Goal: Task Accomplishment & Management: Manage account settings

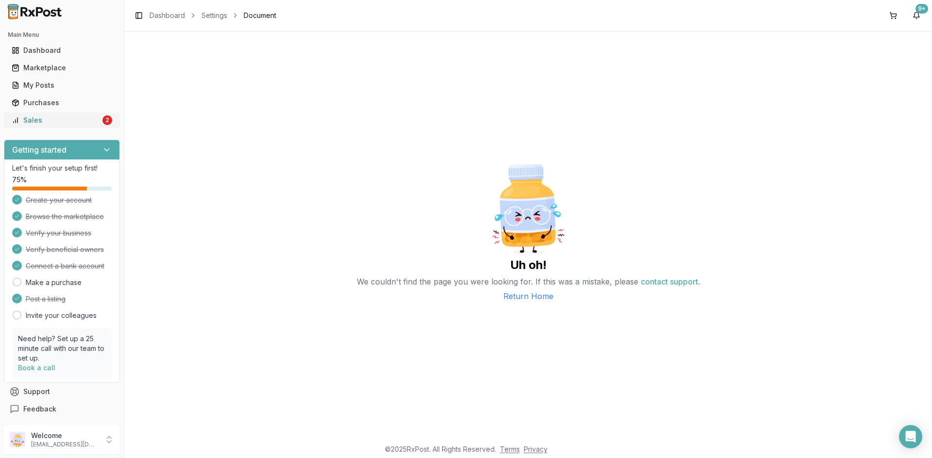
click at [102, 121] on div "2" at bounding box center [107, 120] width 10 height 10
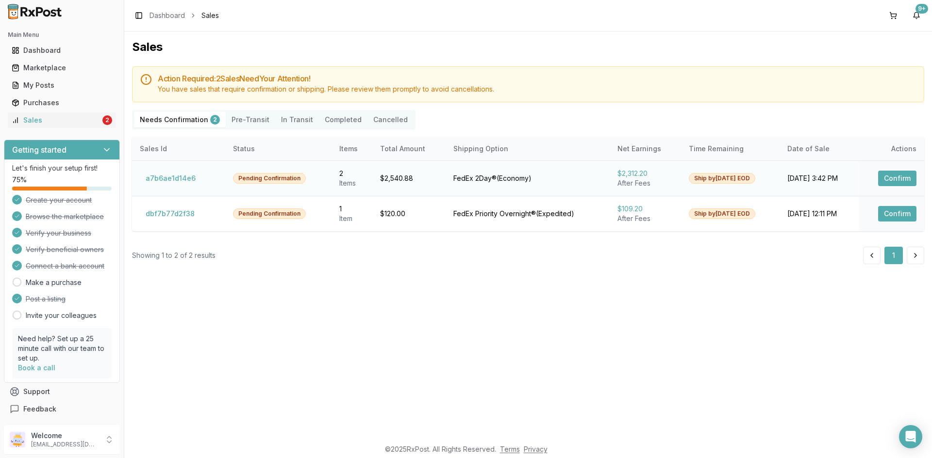
click at [892, 179] on button "Confirm" at bounding box center [897, 179] width 38 height 16
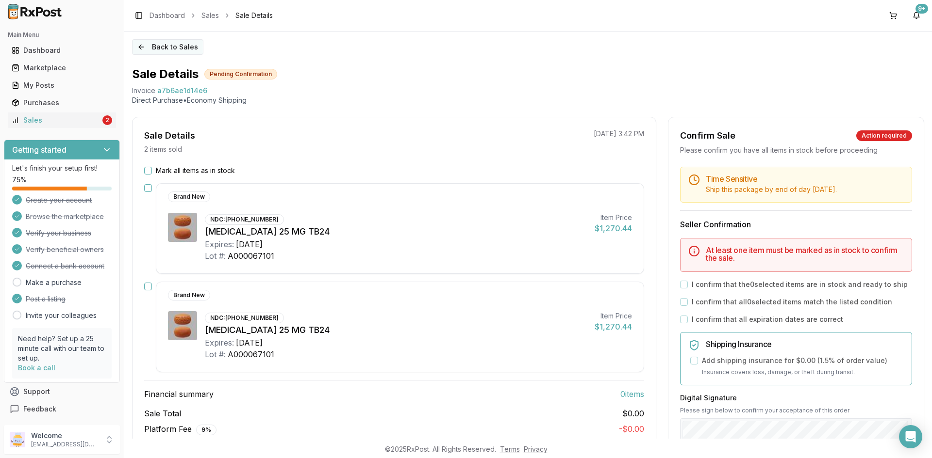
click at [174, 50] on button "Back to Sales" at bounding box center [167, 47] width 71 height 16
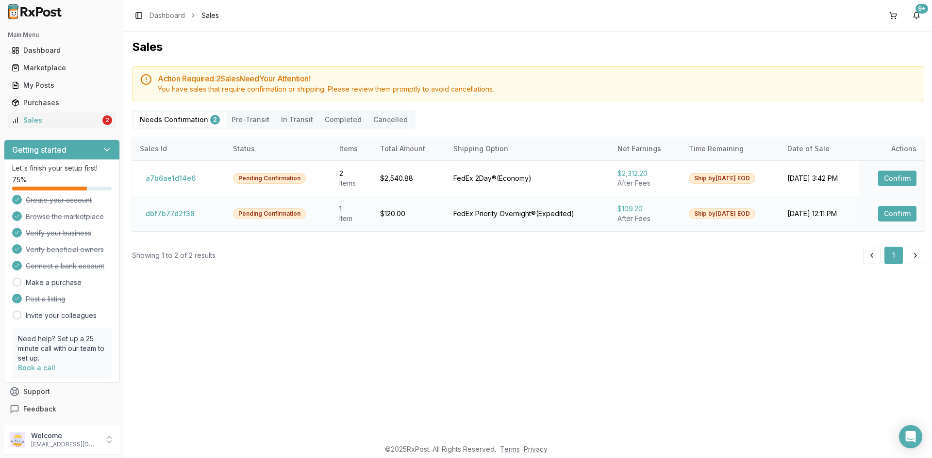
click at [893, 212] on button "Confirm" at bounding box center [897, 214] width 38 height 16
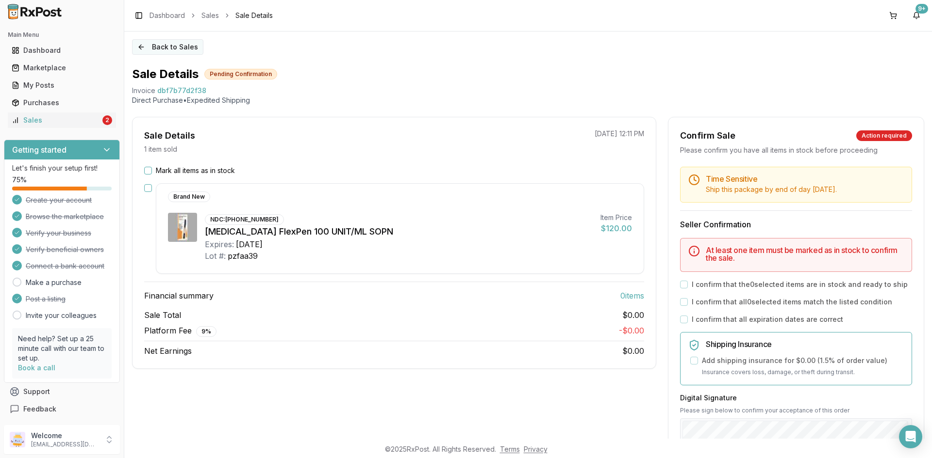
click at [158, 43] on button "Back to Sales" at bounding box center [167, 47] width 71 height 16
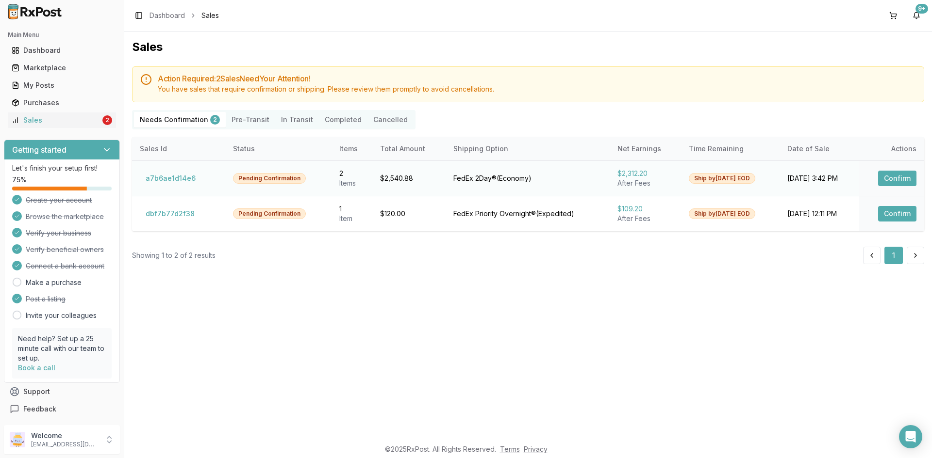
drag, startPoint x: 902, startPoint y: 167, endPoint x: 899, endPoint y: 171, distance: 5.5
click at [901, 169] on td "Confirm" at bounding box center [891, 178] width 65 height 35
click at [897, 173] on button "Confirm" at bounding box center [897, 179] width 38 height 16
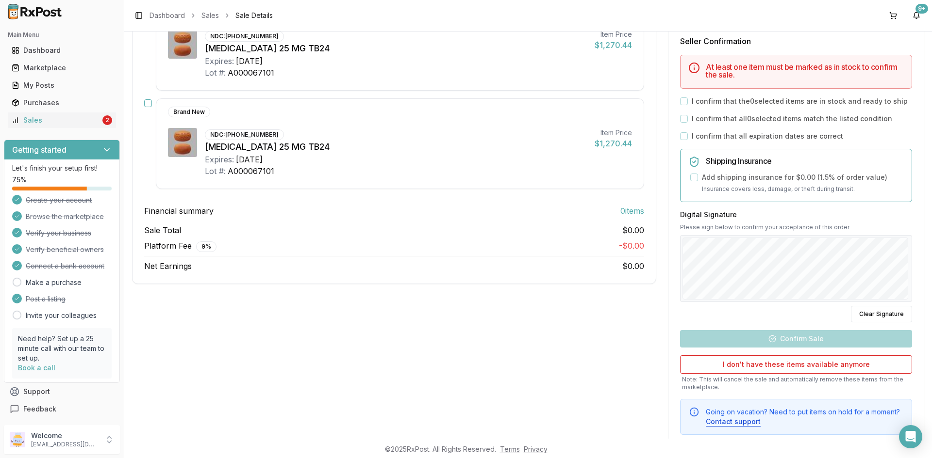
scroll to position [217, 0]
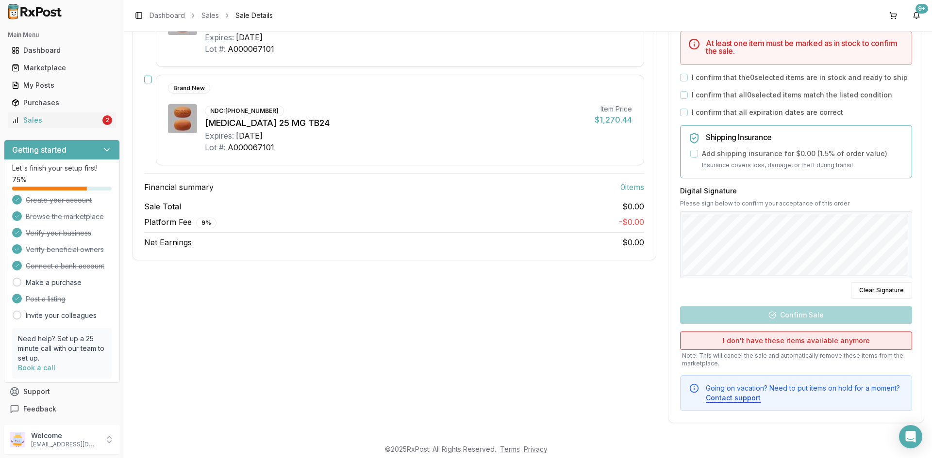
click at [771, 334] on button "I don't have these items available anymore" at bounding box center [796, 341] width 232 height 18
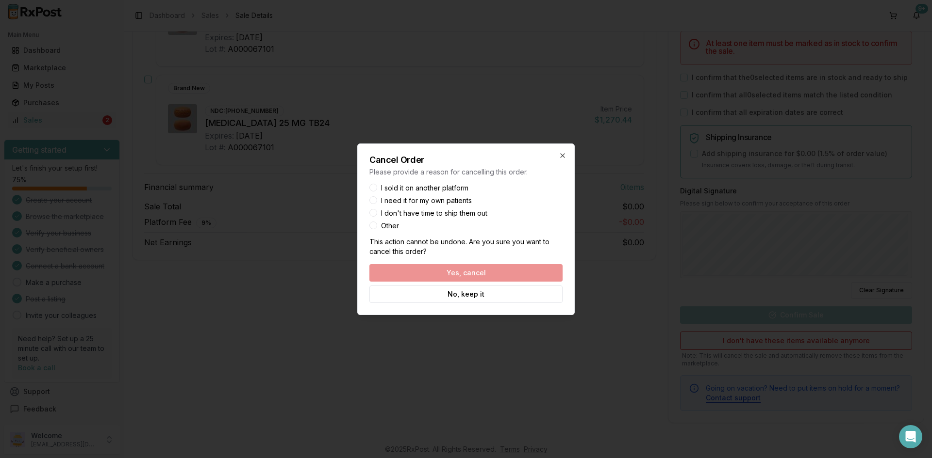
click at [487, 265] on div "Yes, cancel No, keep it" at bounding box center [465, 283] width 193 height 39
click at [481, 273] on div "Yes, cancel No, keep it" at bounding box center [465, 283] width 193 height 39
click at [410, 186] on label "I sold it on another platform" at bounding box center [424, 188] width 87 height 7
click at [377, 186] on button "I sold it on another platform" at bounding box center [373, 188] width 8 height 8
click at [477, 265] on button "Yes, cancel" at bounding box center [465, 272] width 193 height 17
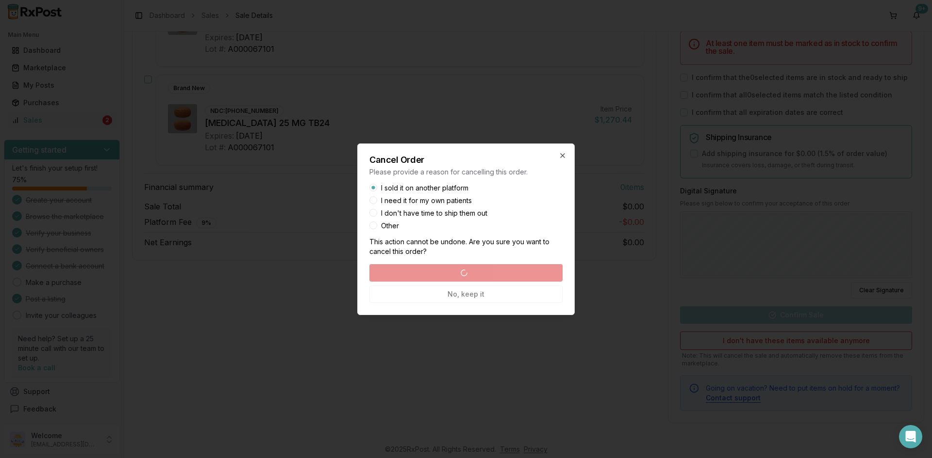
scroll to position [0, 0]
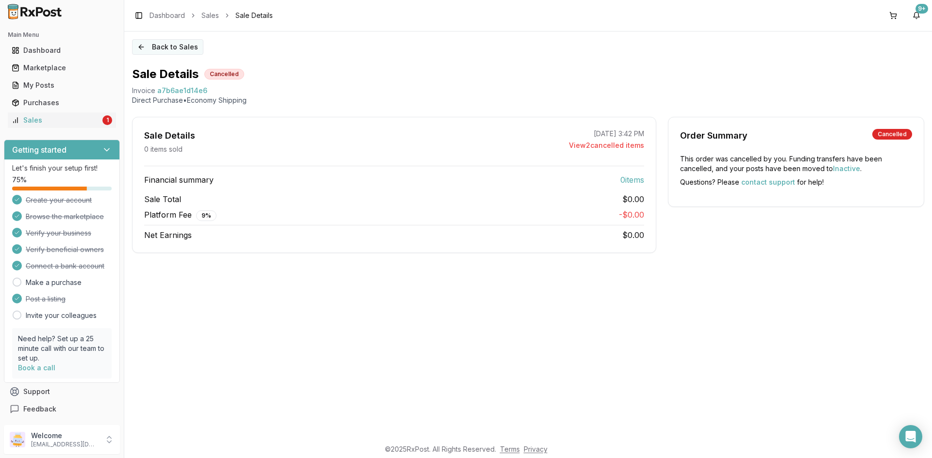
click at [172, 50] on button "Back to Sales" at bounding box center [167, 47] width 71 height 16
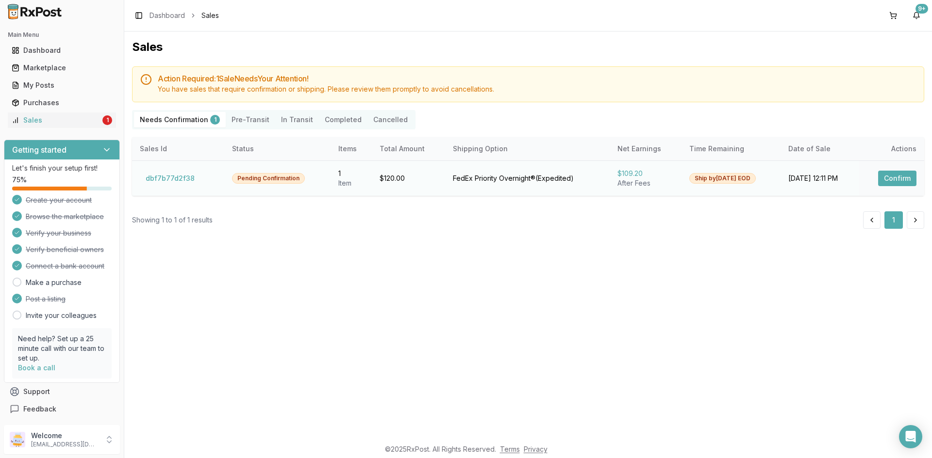
click at [903, 173] on button "Confirm" at bounding box center [897, 179] width 38 height 16
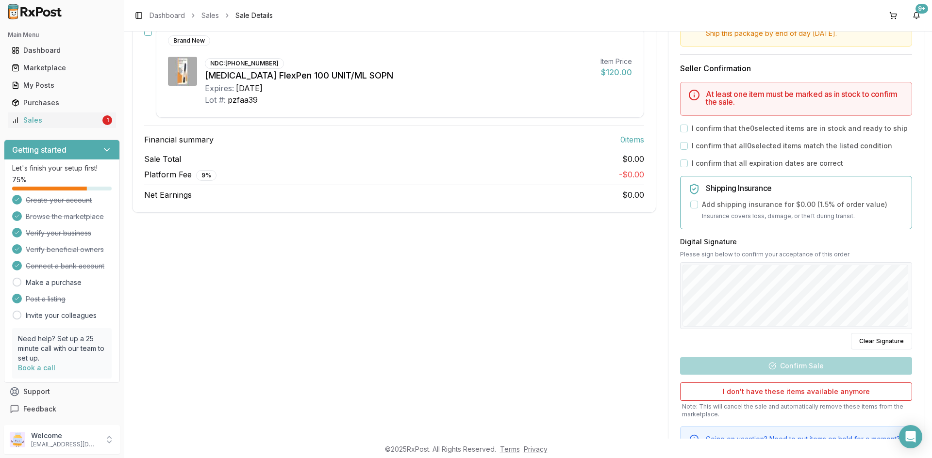
scroll to position [207, 0]
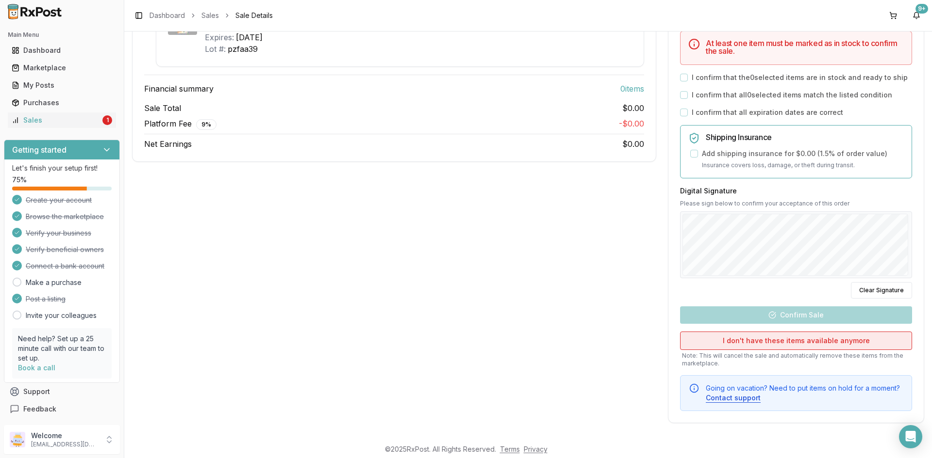
click at [744, 341] on button "I don't have these items available anymore" at bounding box center [796, 341] width 232 height 18
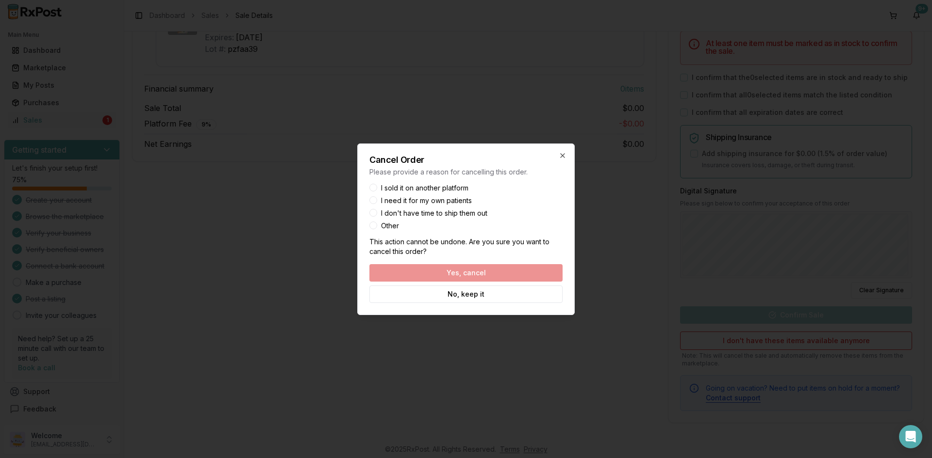
click at [373, 187] on button "I sold it on another platform" at bounding box center [373, 188] width 8 height 8
click at [410, 272] on button "Yes, cancel" at bounding box center [465, 272] width 193 height 17
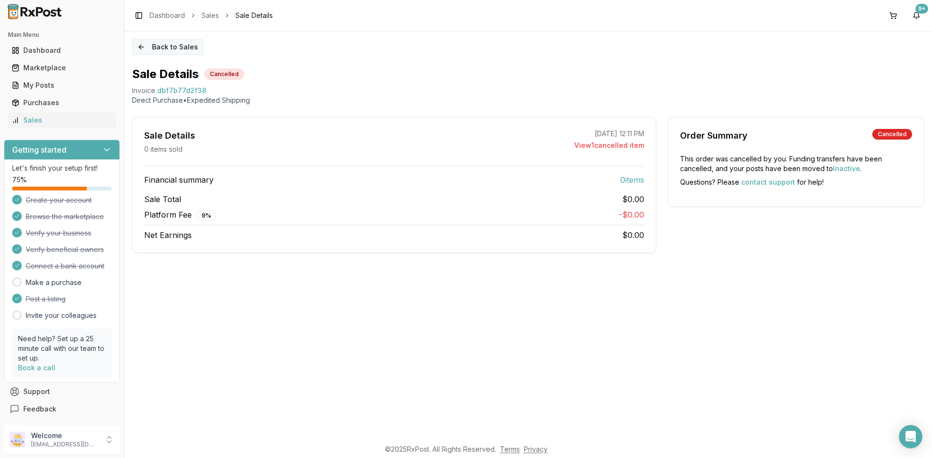
click at [141, 49] on button "Back to Sales" at bounding box center [167, 47] width 71 height 16
